Goal: Navigation & Orientation: Find specific page/section

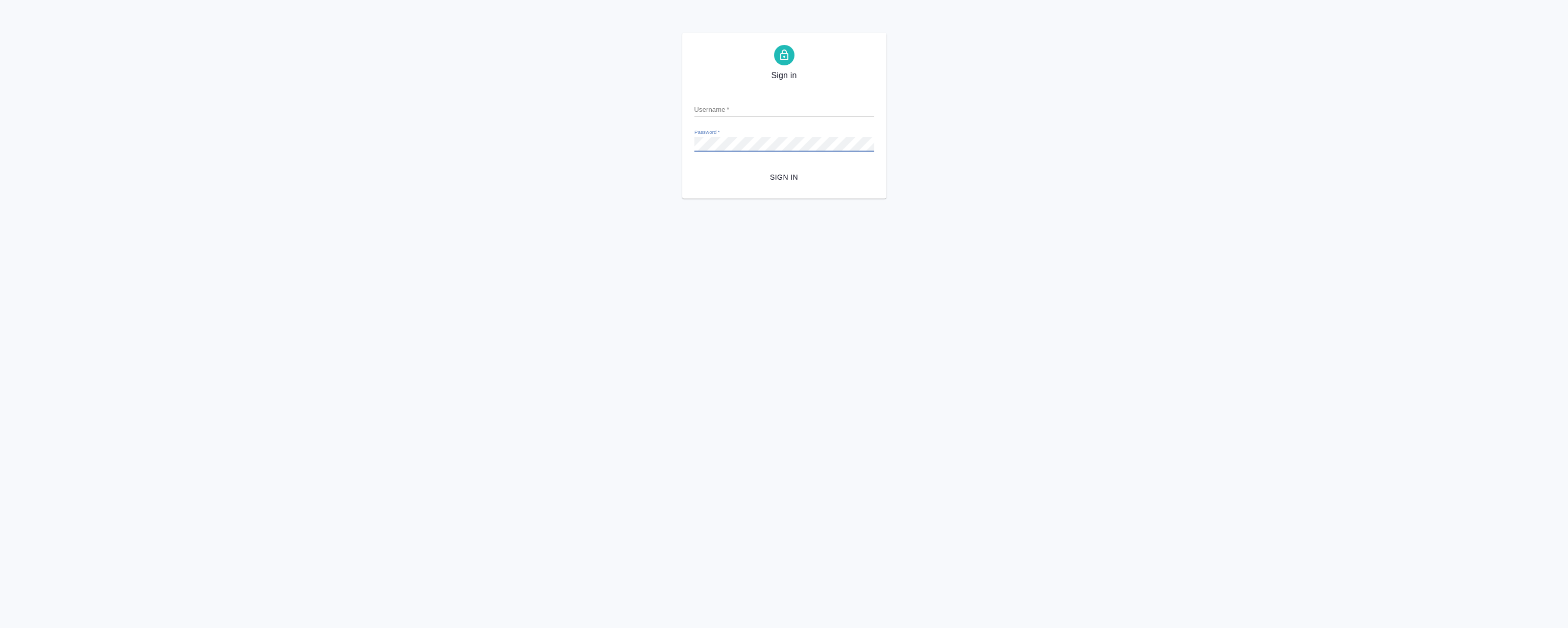
click at [787, 97] on div "Username   *" at bounding box center [784, 105] width 180 height 23
click at [788, 100] on div "Username   *" at bounding box center [784, 105] width 180 height 23
click at [796, 120] on form "Username   * Password   * urlPath   * / Sign in" at bounding box center [784, 136] width 180 height 100
click at [801, 116] on input "Username   *" at bounding box center [784, 109] width 180 height 14
click at [695, 168] on button "Sign in" at bounding box center [784, 177] width 180 height 19
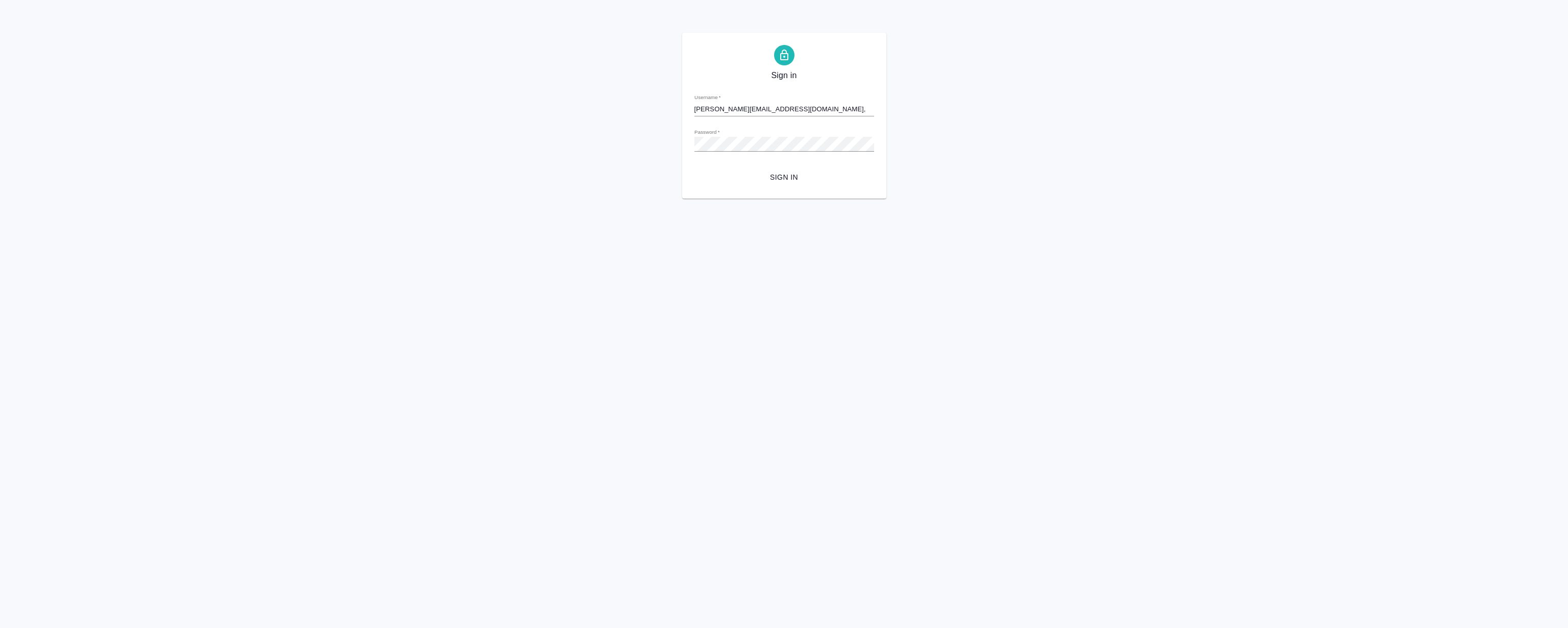
click at [797, 113] on input "[PERSON_NAME][EMAIL_ADDRESS][DOMAIN_NAME]," at bounding box center [784, 109] width 180 height 14
type input "[PERSON_NAME][EMAIL_ADDRESS][DOMAIN_NAME]"
click at [695, 168] on button "Sign in" at bounding box center [784, 177] width 180 height 19
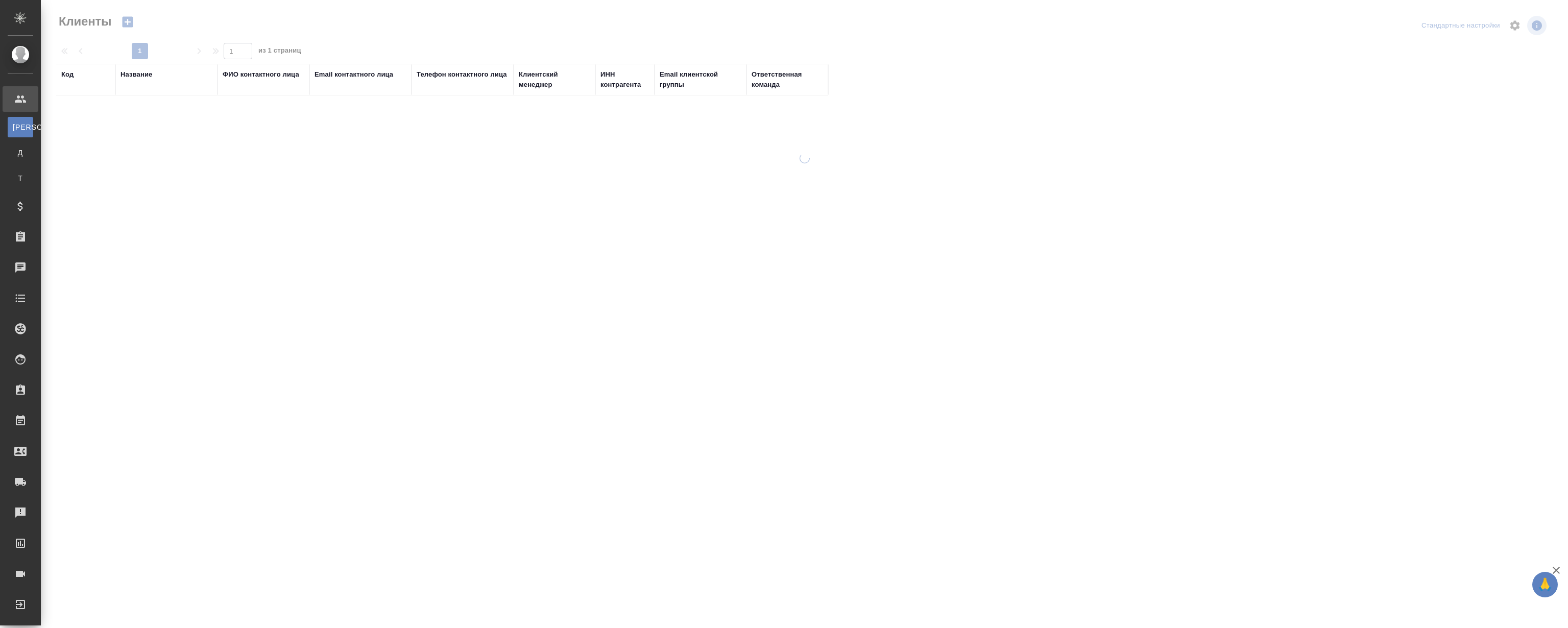
select select "RU"
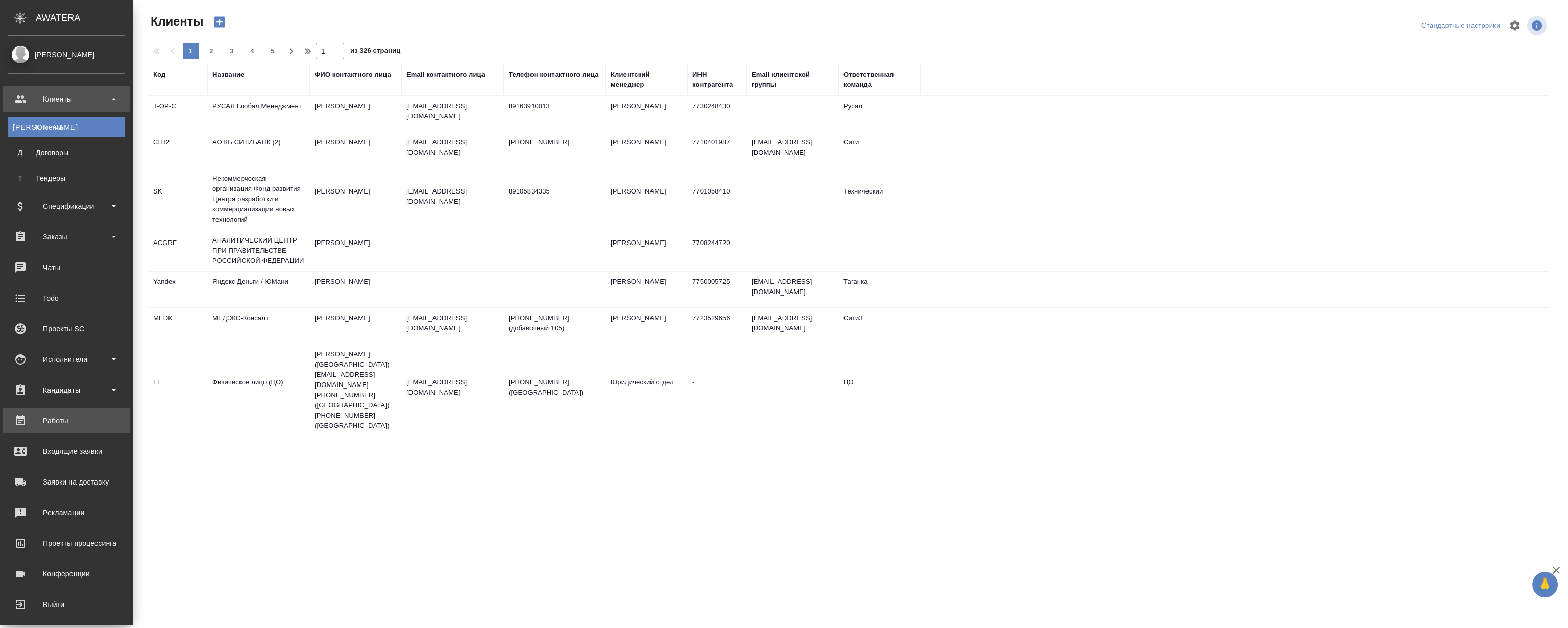
click at [68, 413] on div "Работы" at bounding box center [66, 421] width 118 height 15
